Goal: Information Seeking & Learning: Stay updated

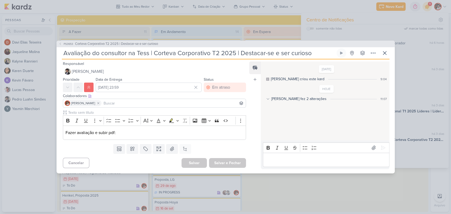
scroll to position [29, 0]
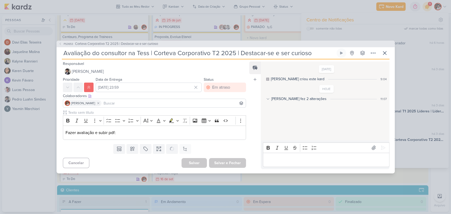
click at [285, 159] on p "Editor editing area: main" at bounding box center [326, 160] width 121 height 6
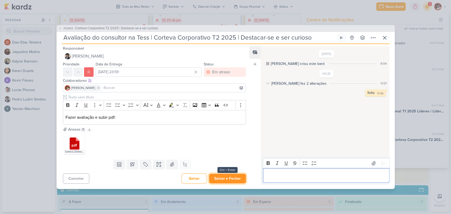
click at [236, 178] on button "Salvar e Fechar" at bounding box center [227, 179] width 37 height 10
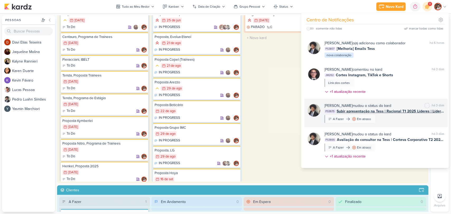
scroll to position [59, 0]
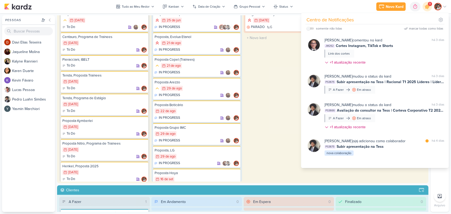
click at [311, 29] on label at bounding box center [310, 28] width 7 height 2
click at [310, 29] on input "checkbox" at bounding box center [309, 29] width 4 height 4
checkbox input "true"
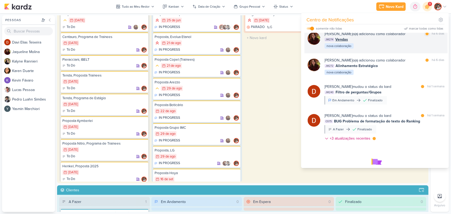
click at [411, 43] on div "[PERSON_NAME] o(a) adicionou como colaborador marcar como lida há 6 dias JM274 …" at bounding box center [385, 40] width 120 height 18
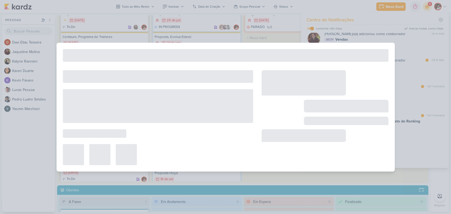
type input "Vendas"
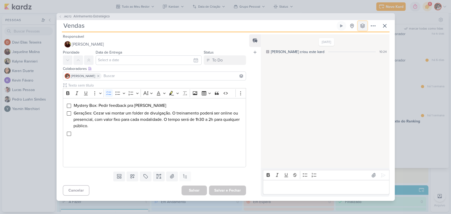
click at [363, 25] on icon at bounding box center [363, 26] width 4 height 4
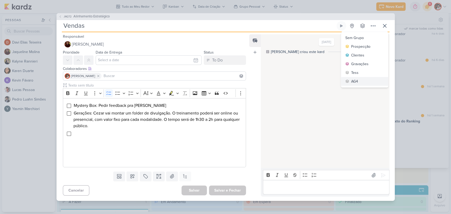
click at [362, 81] on button "AG4" at bounding box center [364, 81] width 47 height 9
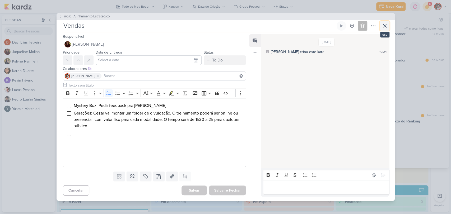
click at [385, 27] on icon at bounding box center [385, 26] width 6 height 6
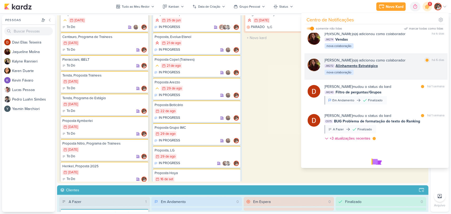
click at [397, 65] on div "JM272 Alinhamento Estratégico" at bounding box center [385, 66] width 120 height 6
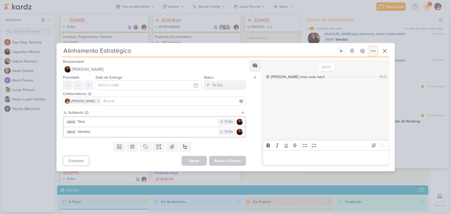
click at [374, 50] on icon at bounding box center [373, 51] width 6 height 6
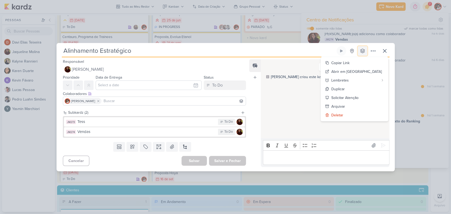
click at [362, 50] on icon at bounding box center [362, 50] width 5 height 5
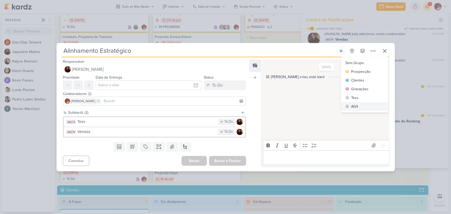
click at [360, 104] on button "AG4" at bounding box center [364, 106] width 47 height 9
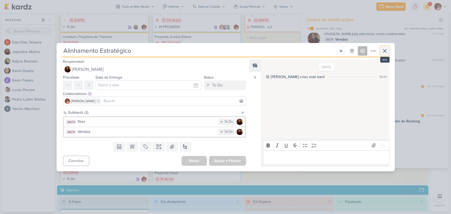
click at [385, 49] on icon at bounding box center [385, 51] width 6 height 6
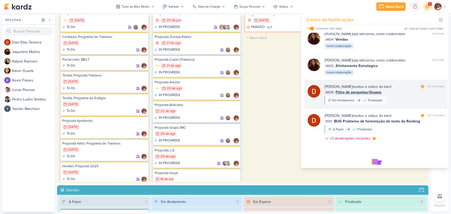
click at [390, 92] on div "JM240 Filtro de perguntas/Grupos" at bounding box center [385, 93] width 120 height 6
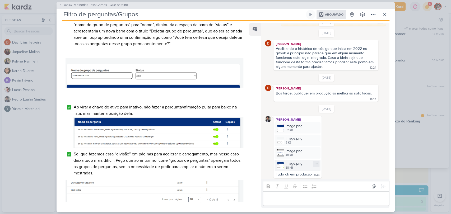
scroll to position [572, 0]
click at [327, 199] on p "Editor editing area: main" at bounding box center [326, 199] width 121 height 6
click at [281, 199] on p "Editor editing area: main" at bounding box center [326, 199] width 121 height 6
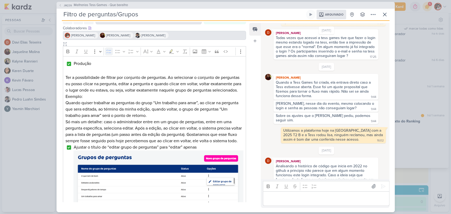
scroll to position [0, 0]
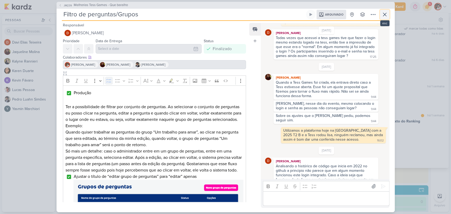
click at [385, 13] on icon at bounding box center [385, 14] width 6 height 6
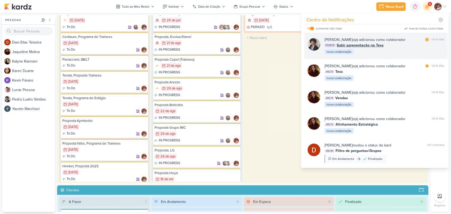
click at [412, 45] on div "PS3675 Subir apresentação na Tess" at bounding box center [385, 46] width 120 height 6
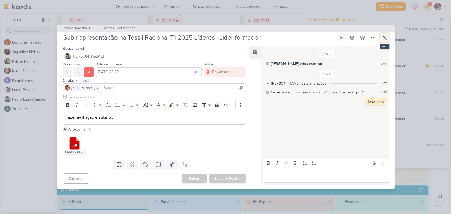
click at [382, 36] on icon at bounding box center [385, 38] width 6 height 6
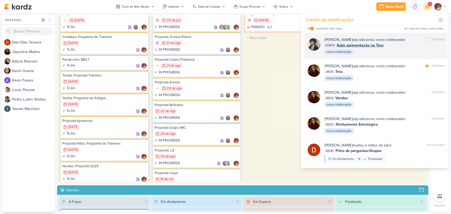
click at [411, 49] on div "[PERSON_NAME] o(a) adicionou como colaborador marcar como não lida há 4 dias PS…" at bounding box center [385, 46] width 120 height 18
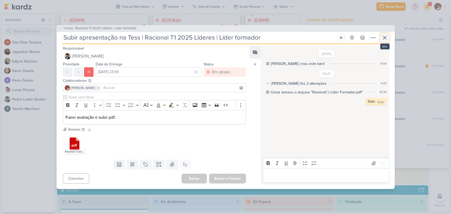
click at [384, 38] on icon at bounding box center [384, 37] width 3 height 3
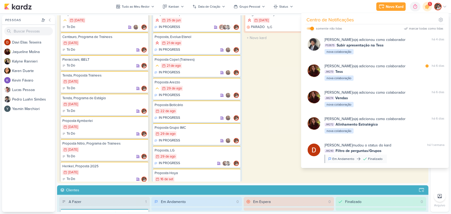
click at [311, 30] on div "somente não lidas" at bounding box center [325, 28] width 36 height 6
click at [311, 28] on input "checkbox" at bounding box center [312, 29] width 4 height 4
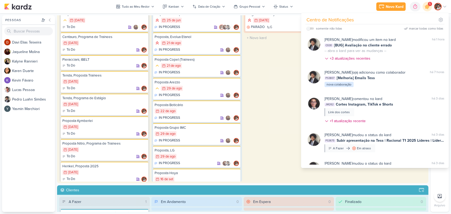
click at [311, 28] on label at bounding box center [310, 28] width 7 height 2
click at [310, 28] on input "checkbox" at bounding box center [309, 29] width 4 height 4
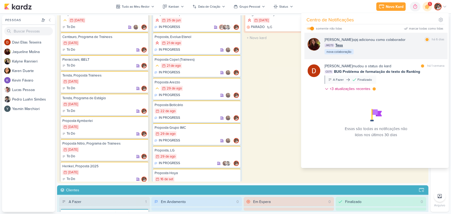
click at [414, 45] on div "JM273 Tess" at bounding box center [385, 46] width 120 height 6
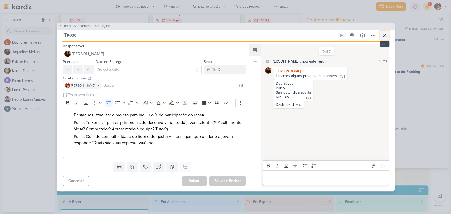
click at [384, 35] on icon at bounding box center [384, 35] width 3 height 3
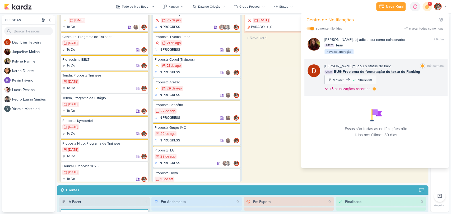
click at [408, 72] on span "BUG Problema de formatação do texto do Ranking" at bounding box center [377, 72] width 86 height 6
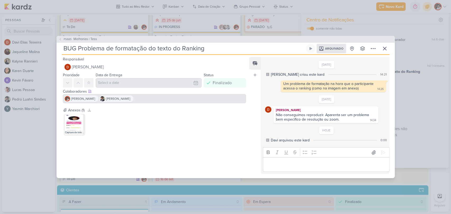
click at [75, 127] on img at bounding box center [74, 124] width 21 height 21
click at [383, 51] on icon at bounding box center [385, 48] width 6 height 6
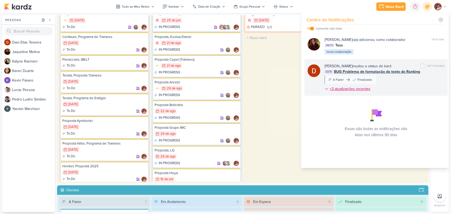
click at [326, 89] on icon at bounding box center [327, 89] width 4 height 4
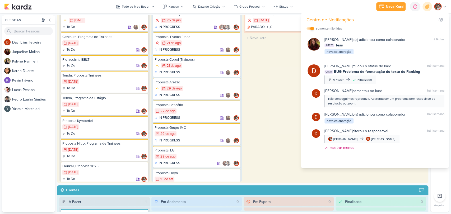
click at [313, 28] on input "checkbox" at bounding box center [312, 29] width 4 height 4
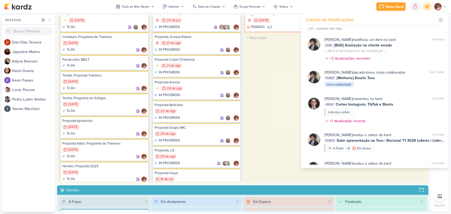
click at [312, 28] on label at bounding box center [310, 28] width 7 height 2
click at [310, 28] on input "checkbox" at bounding box center [309, 29] width 4 height 4
checkbox input "true"
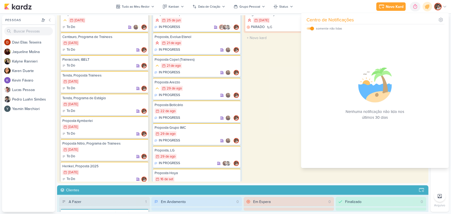
click at [271, 87] on div "Em Espera 1 [GEOGRAPHIC_DATA] 29/3 [DATE] PARADO 6" at bounding box center [289, 90] width 91 height 184
